Goal: Task Accomplishment & Management: Use online tool/utility

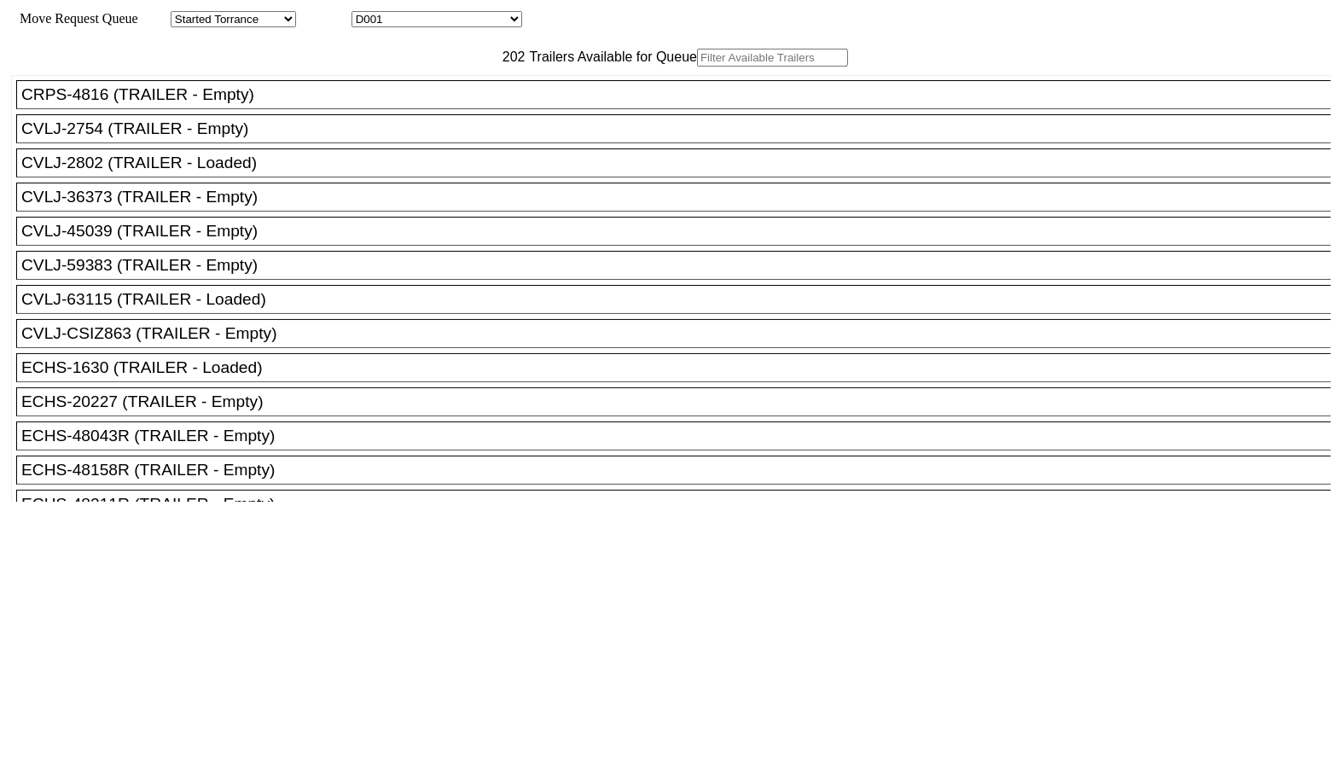
click at [697, 67] on input "text" at bounding box center [772, 58] width 151 height 18
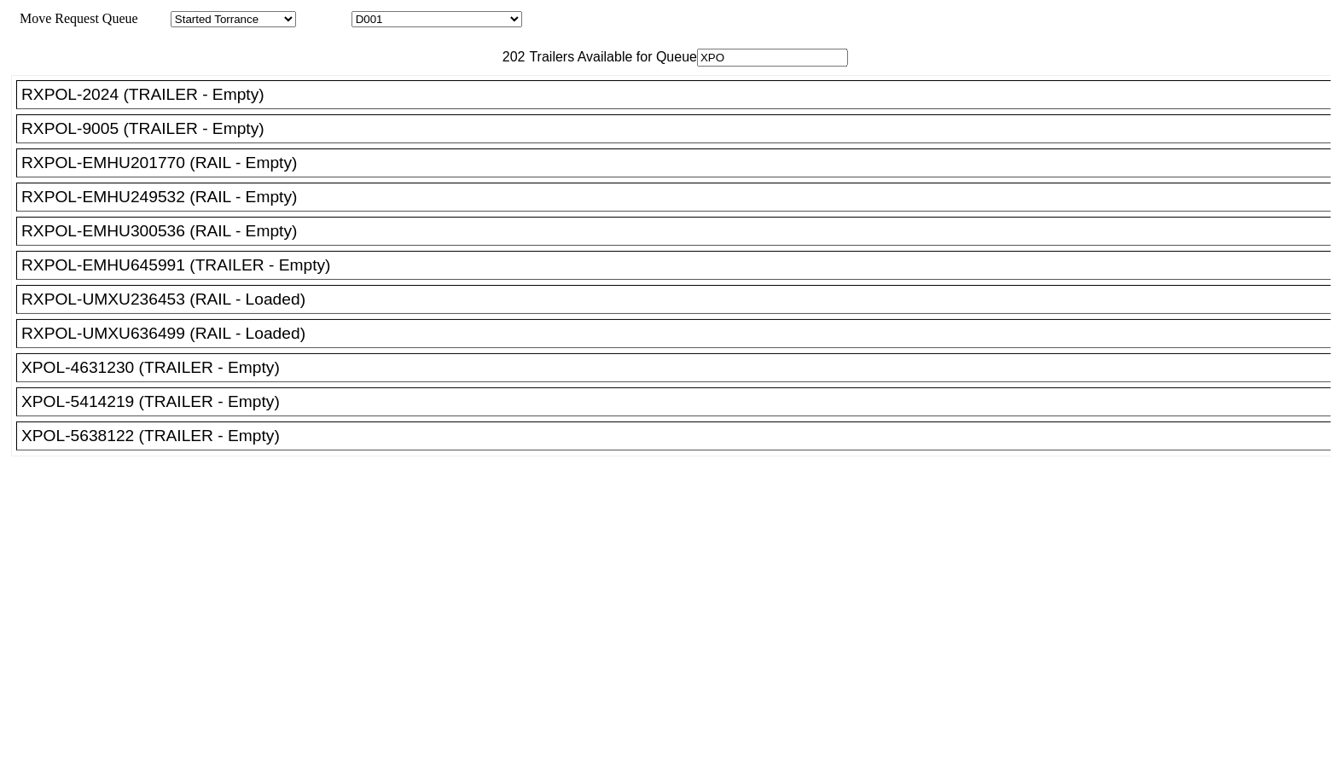
scroll to position [18, 0]
type input "XPO"
click at [300, 411] on div "XPOL-5414219 (TRAILER - Empty)" at bounding box center [680, 401] width 1319 height 19
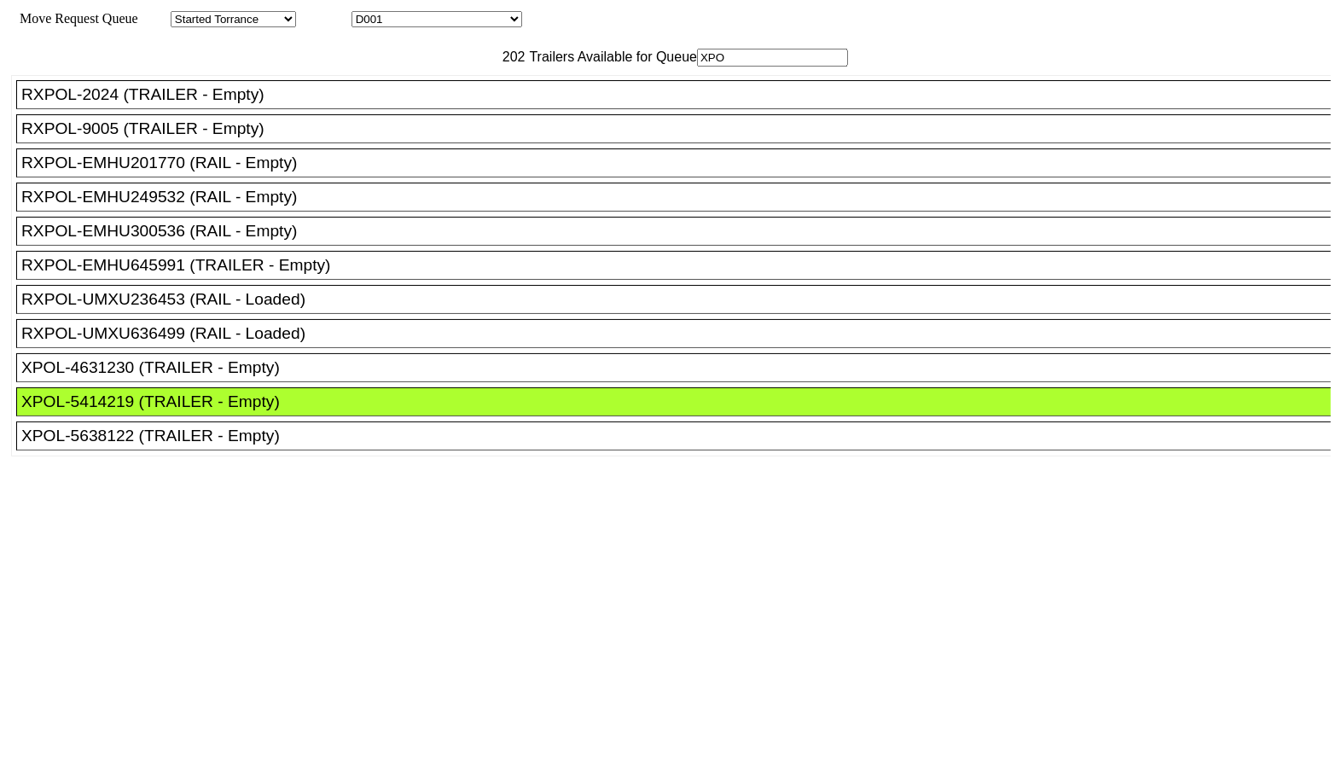
drag, startPoint x: 605, startPoint y: 227, endPoint x: 616, endPoint y: 229, distance: 11.4
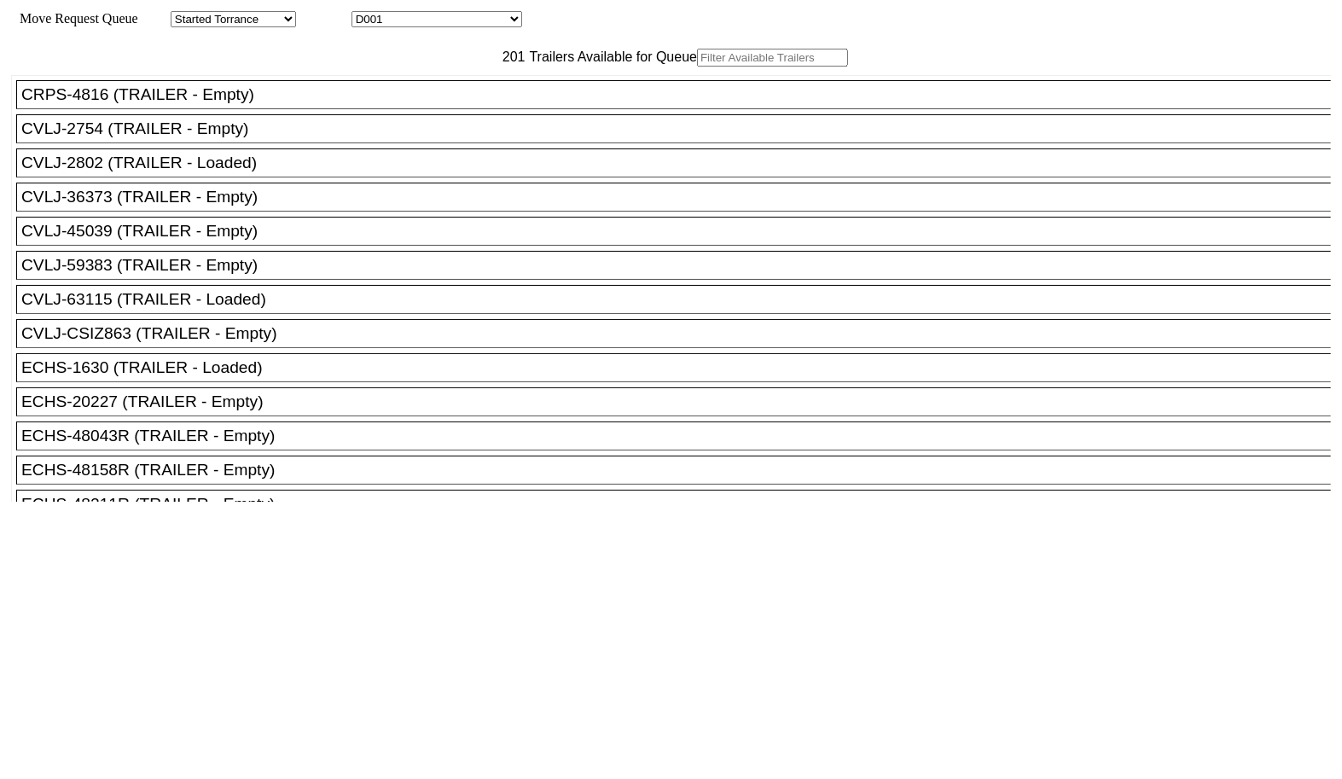
click at [697, 67] on input "text" at bounding box center [772, 58] width 151 height 18
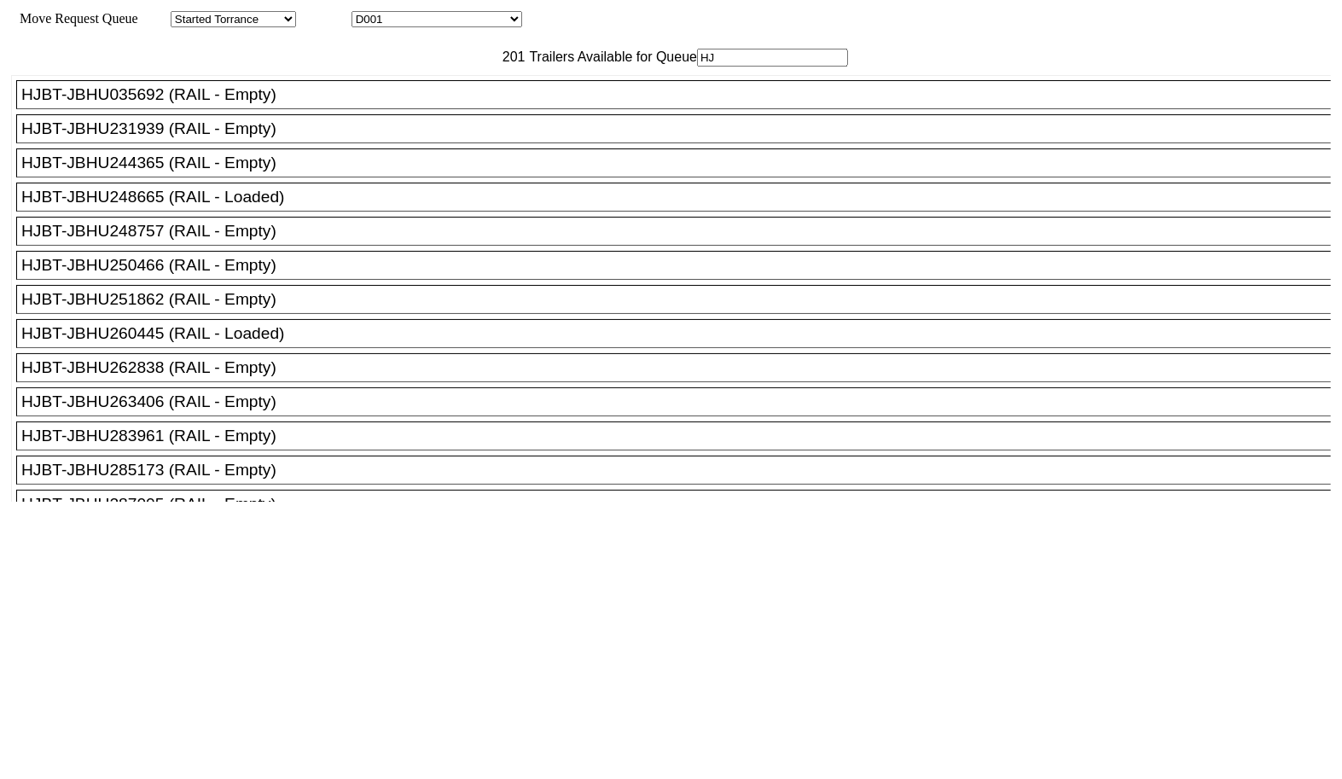
type input "HJ"
click at [293, 275] on div "HJBT-JBHU250466 (RAIL - Empty)" at bounding box center [680, 265] width 1319 height 19
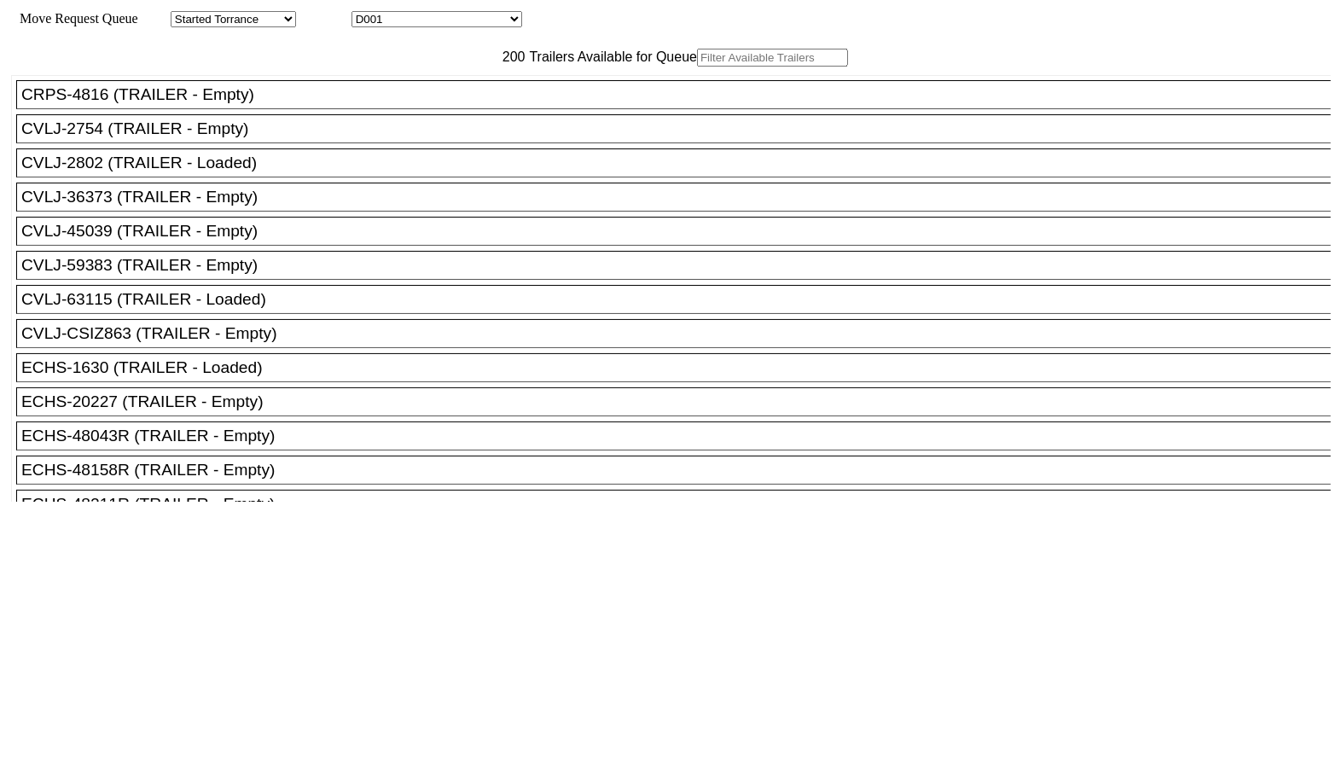
click at [697, 67] on input "text" at bounding box center [772, 58] width 151 height 18
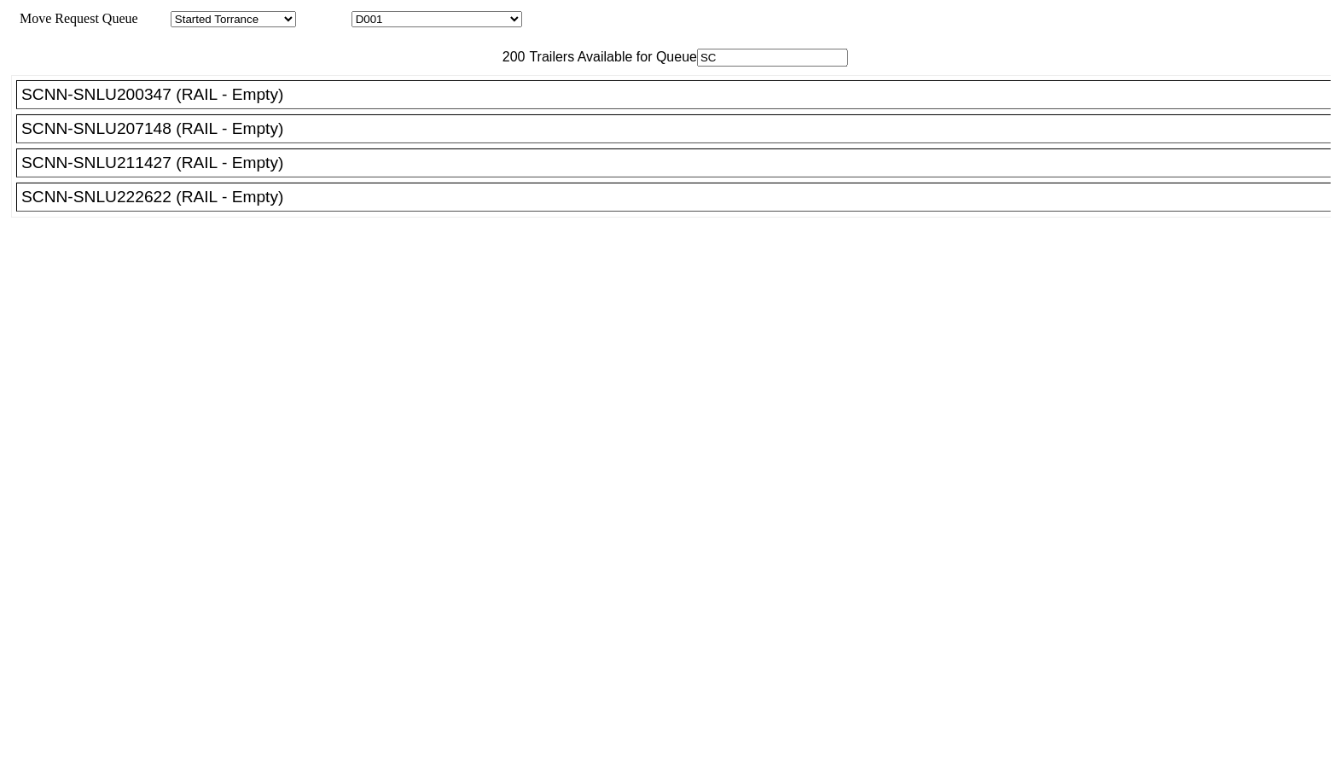
type input "SC"
click at [333, 172] on div "SCNN-SNLU211427 (RAIL - Empty)" at bounding box center [680, 163] width 1319 height 19
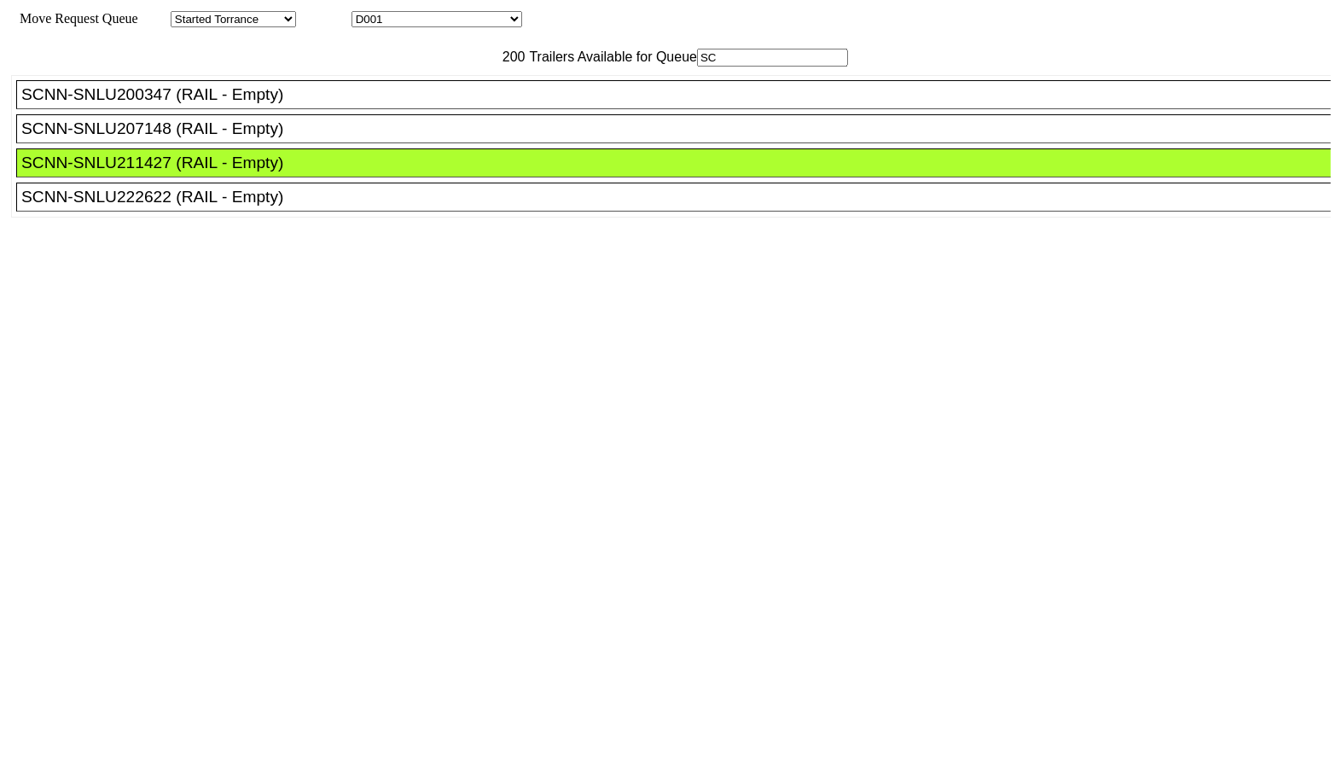
click at [633, 502] on div at bounding box center [670, 713] width 1319 height 422
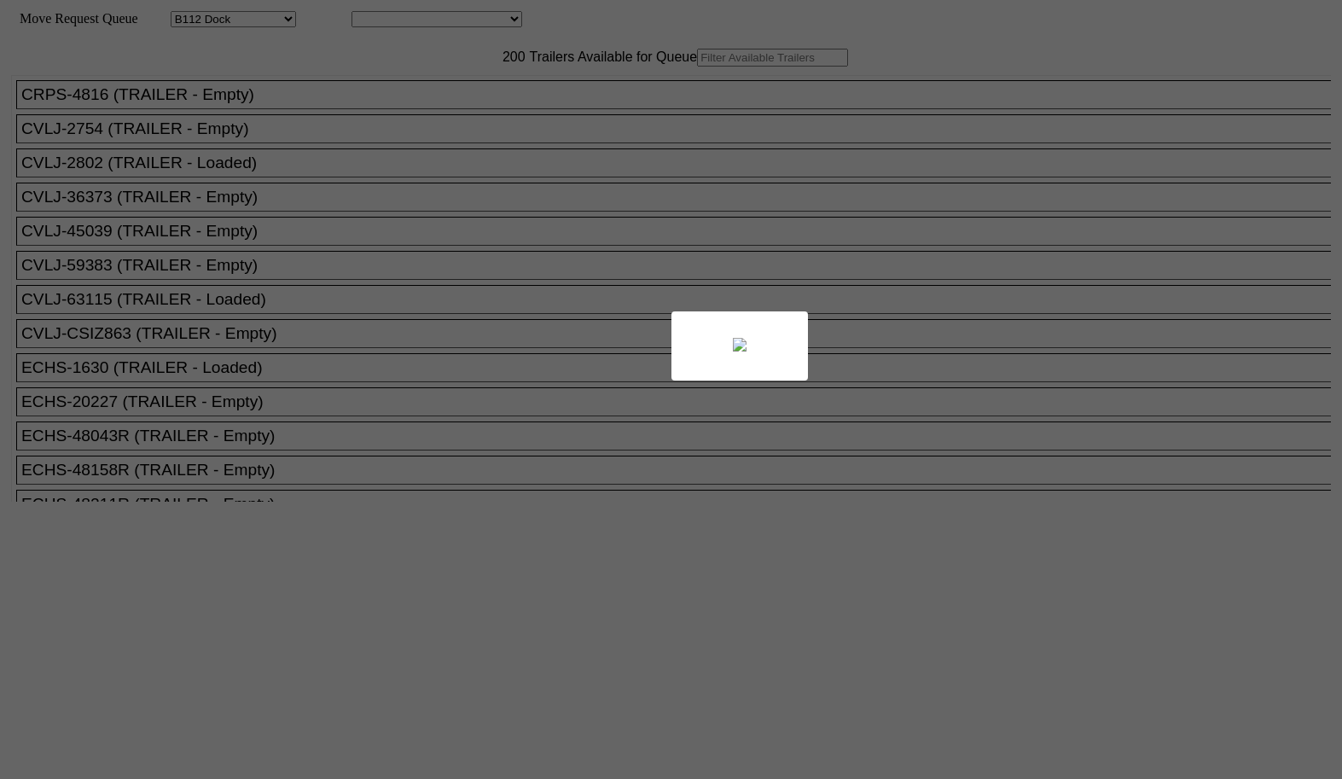
select select "121"
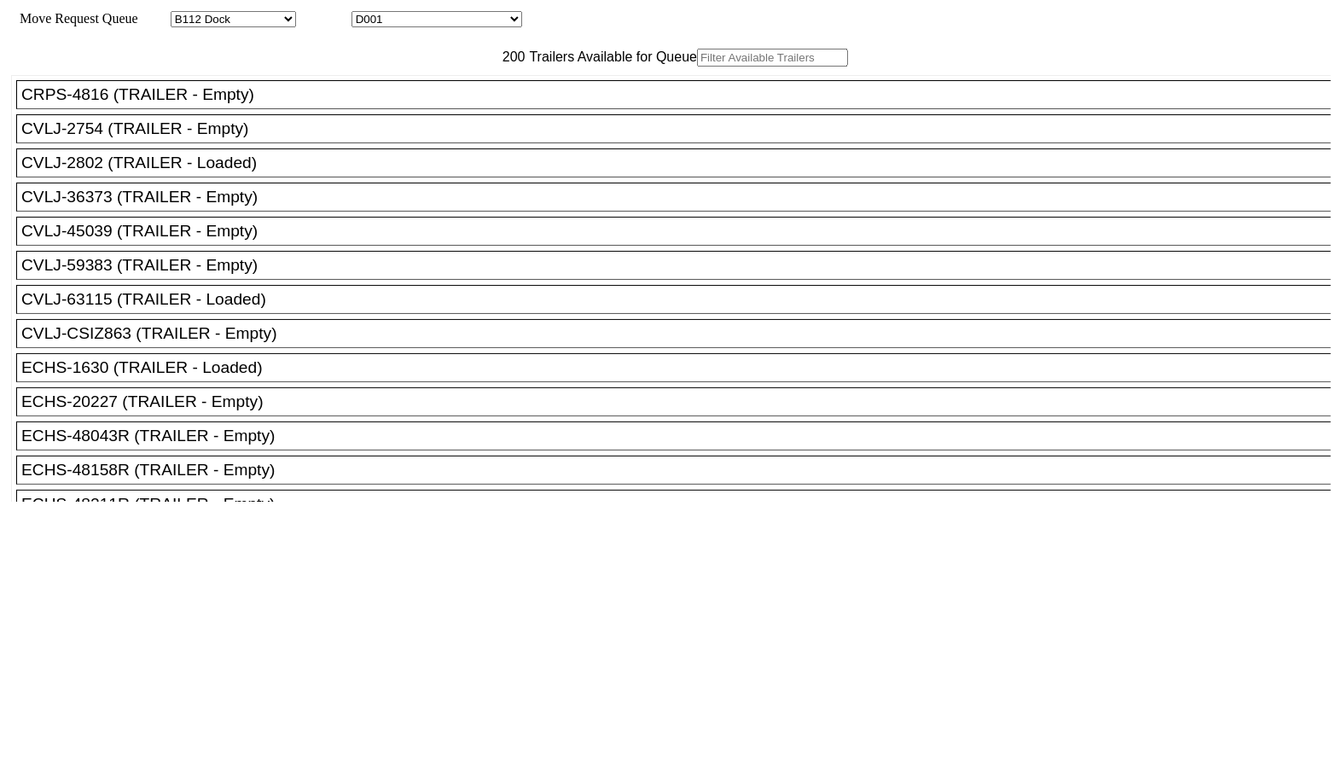
click at [444, 99] on div at bounding box center [671, 389] width 1342 height 779
click at [697, 67] on input "text" at bounding box center [772, 58] width 151 height 18
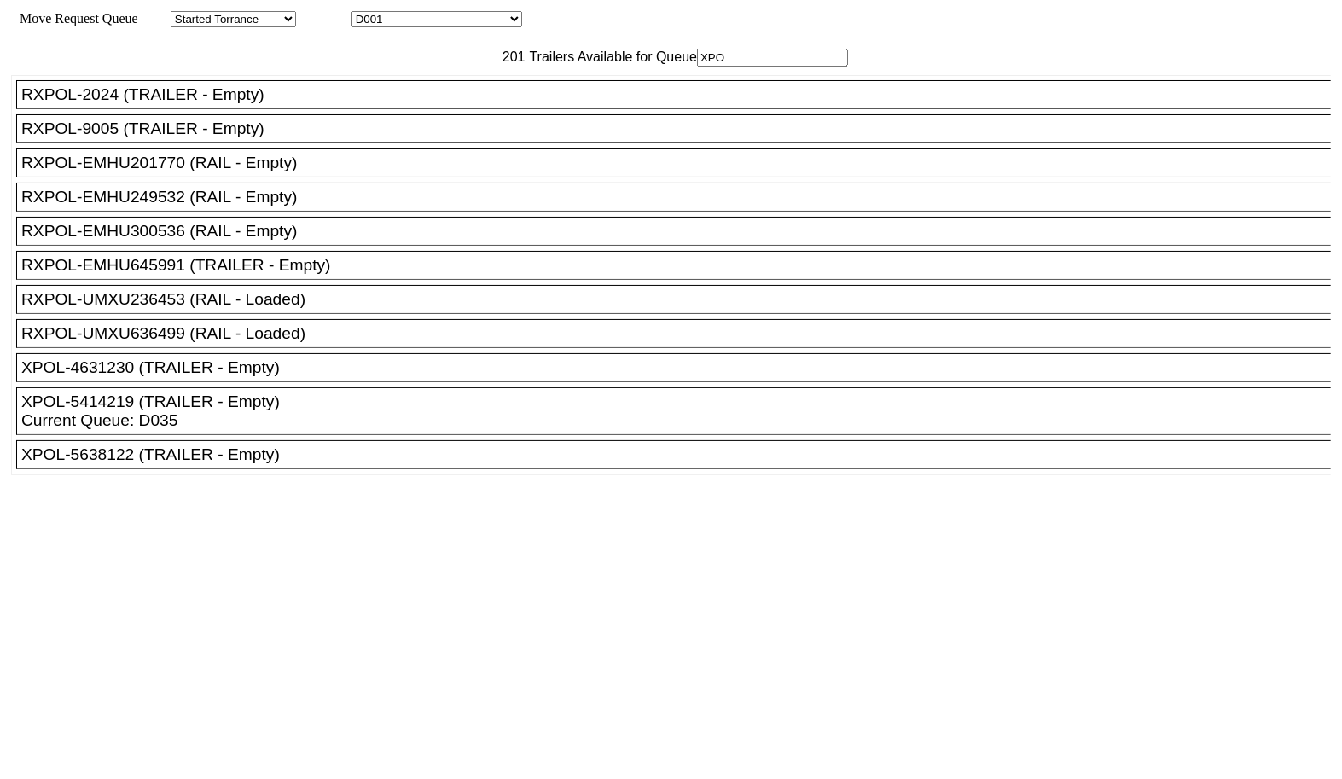
type input "XPO"
click at [266, 377] on div "XPOL-4631230 (TRAILER - Empty)" at bounding box center [680, 367] width 1319 height 19
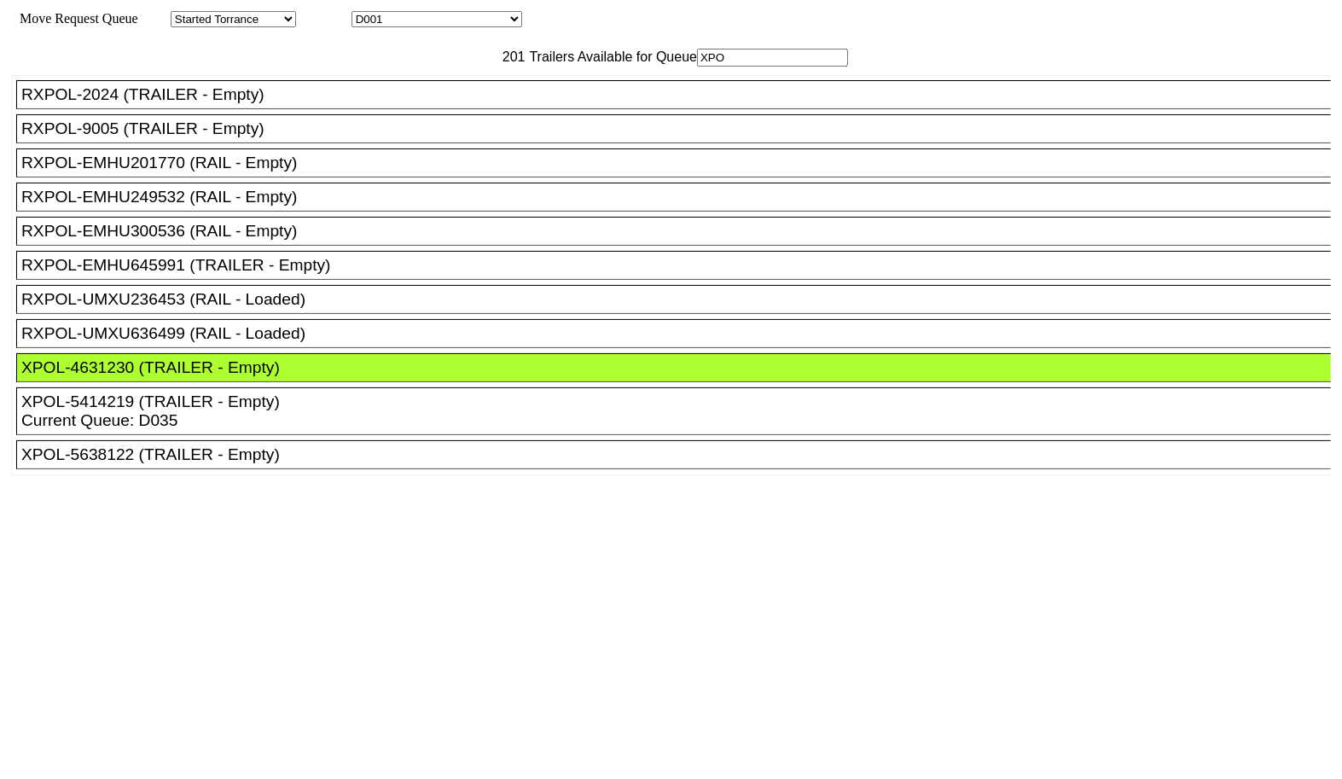
drag, startPoint x: 605, startPoint y: 227, endPoint x: 628, endPoint y: 235, distance: 24.6
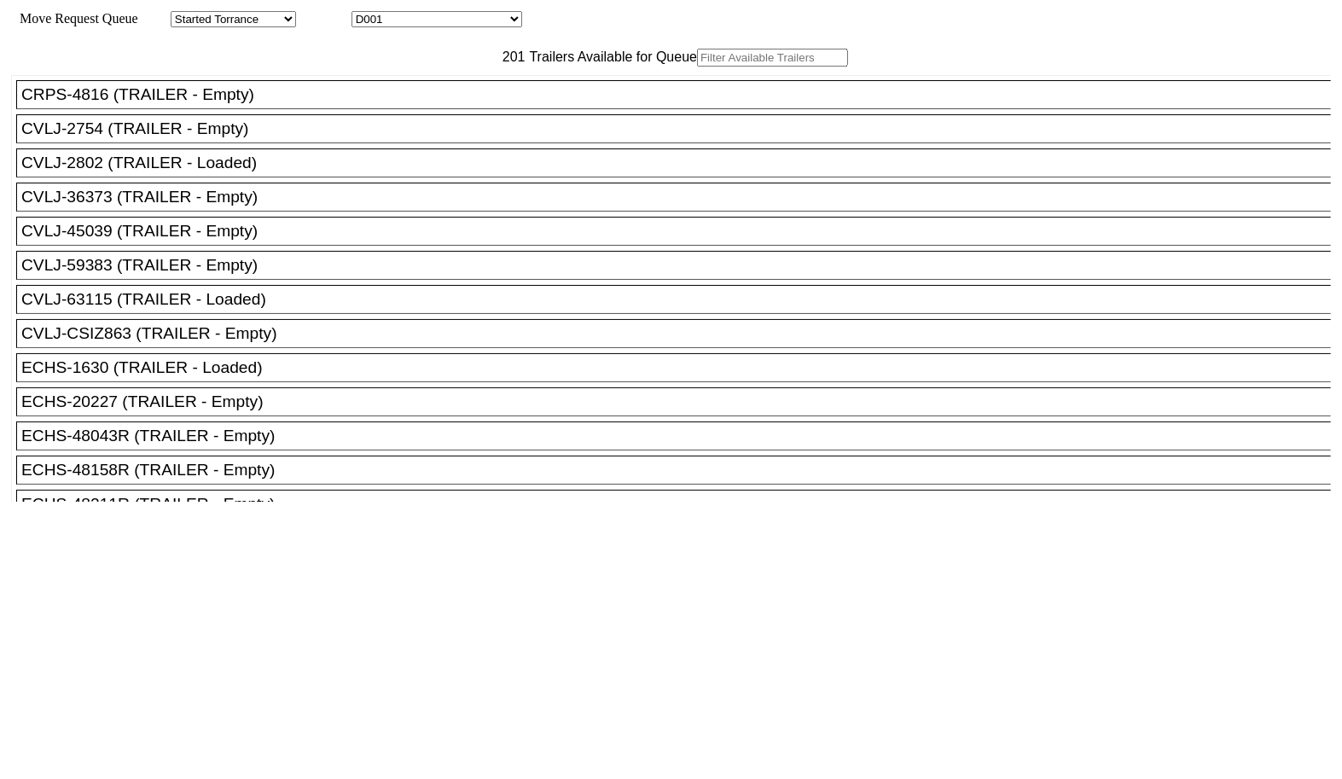
click at [400, 241] on div "CVLJ-45039 (TRAILER - Empty)" at bounding box center [680, 231] width 1319 height 19
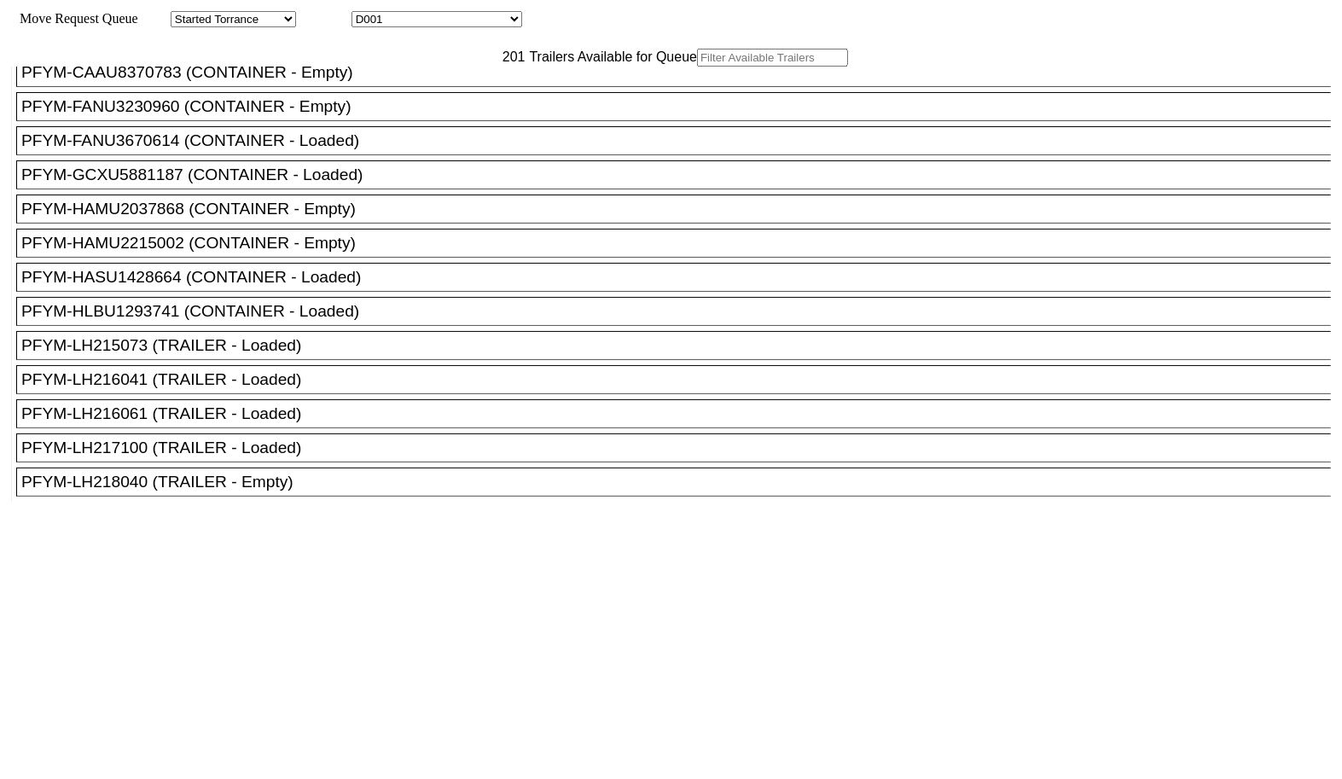
scroll to position [4890, 0]
